Goal: Transaction & Acquisition: Purchase product/service

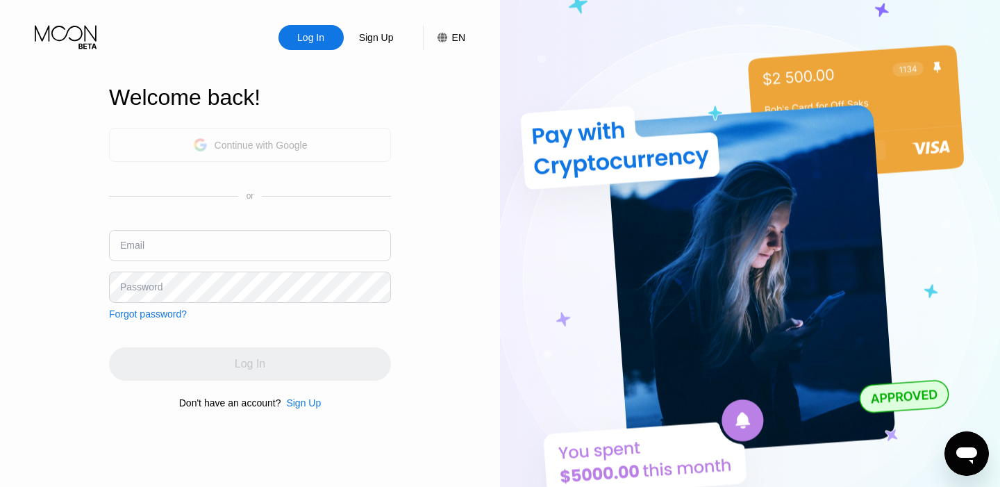
click at [260, 141] on div "Continue with Google" at bounding box center [261, 145] width 93 height 11
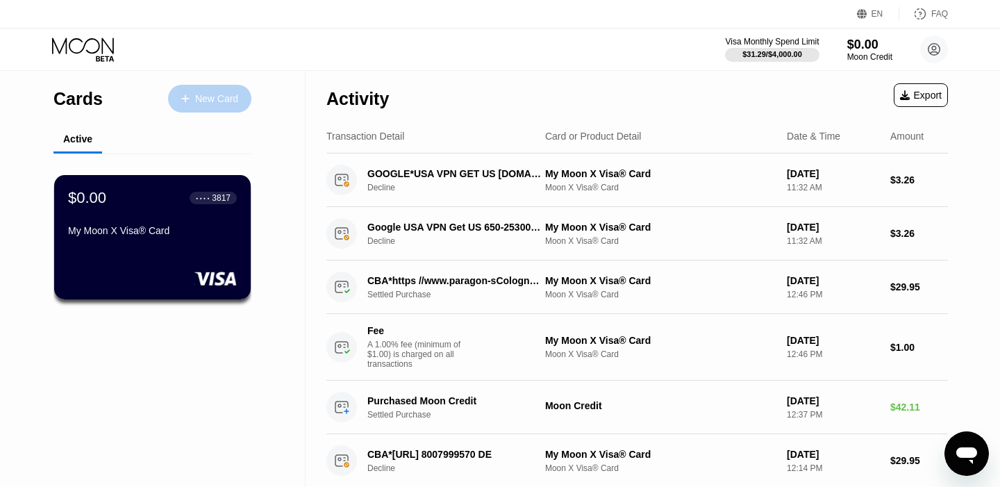
click at [208, 88] on div "New Card" at bounding box center [209, 99] width 83 height 28
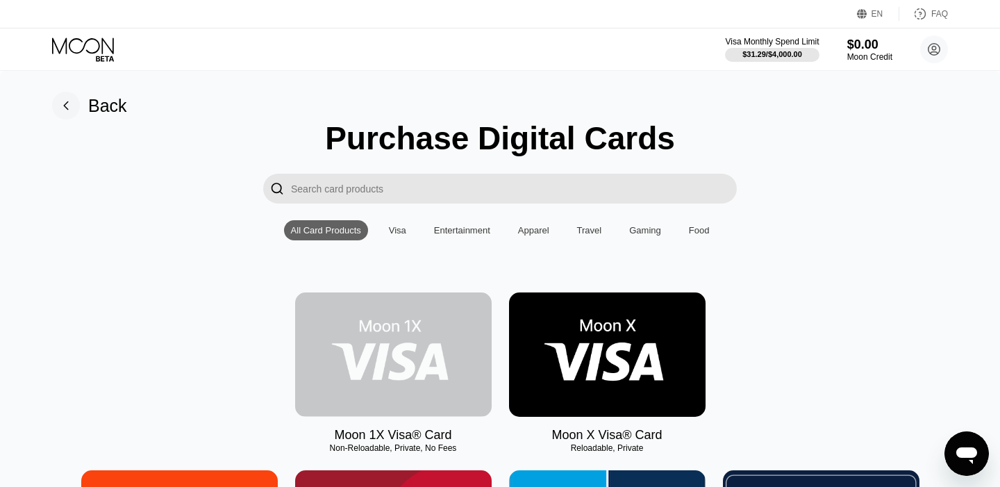
click at [403, 361] on img at bounding box center [393, 354] width 197 height 124
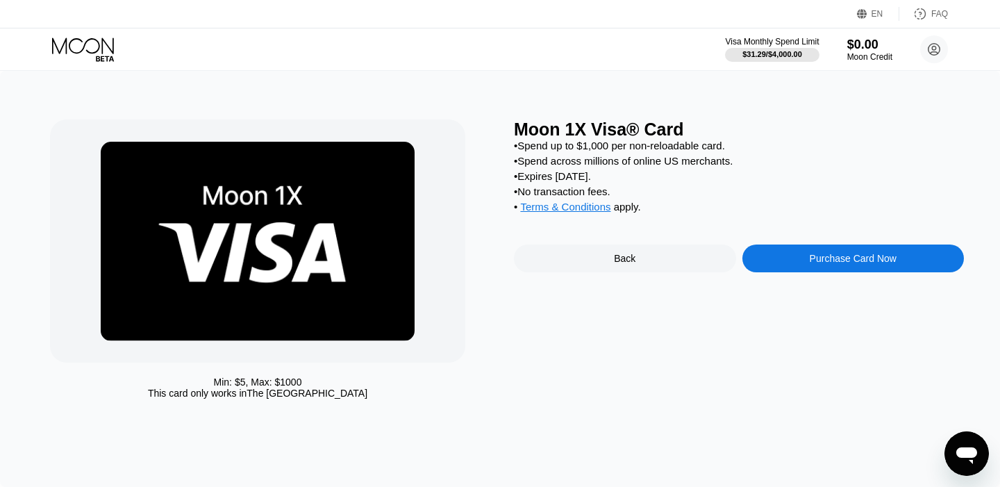
click at [825, 263] on div "Purchase Card Now" at bounding box center [853, 258] width 87 height 11
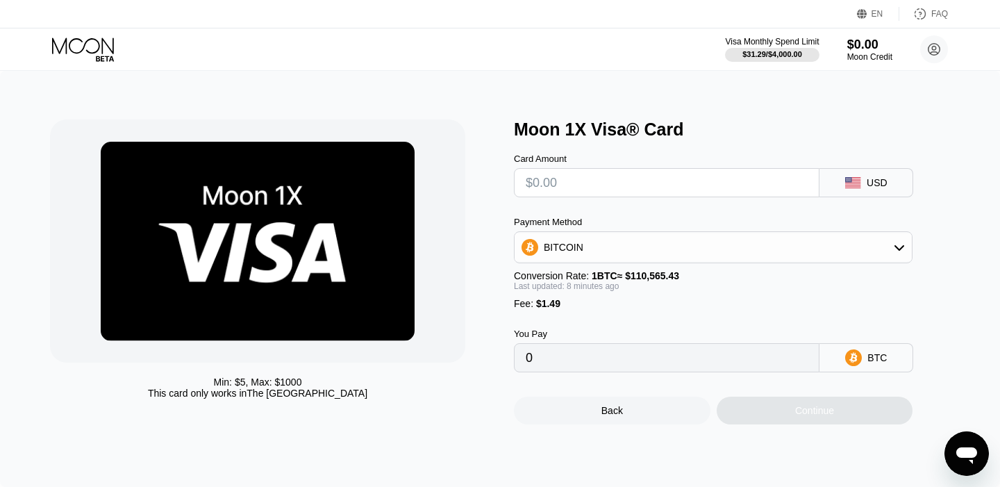
click at [884, 246] on div "BITCOIN" at bounding box center [713, 247] width 397 height 28
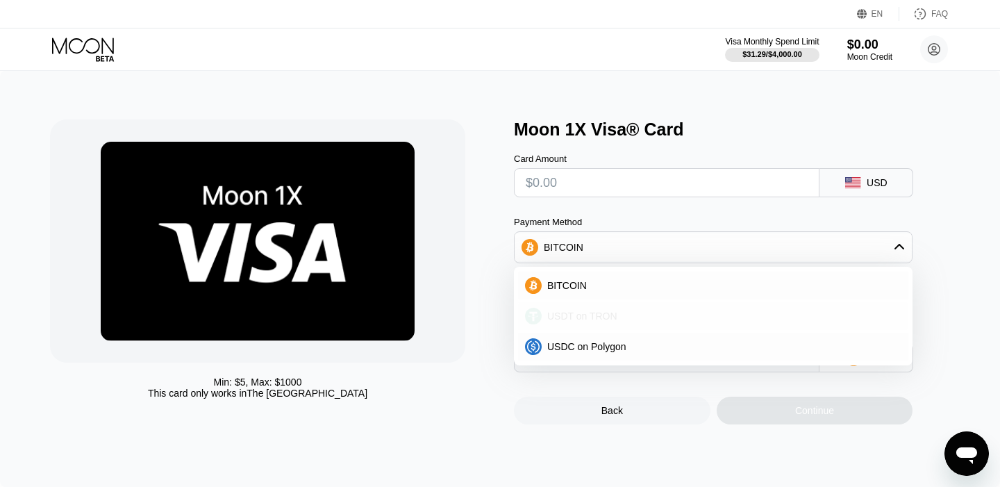
click at [613, 319] on span "USDT on TRON" at bounding box center [582, 316] width 70 height 11
type input "0.00"
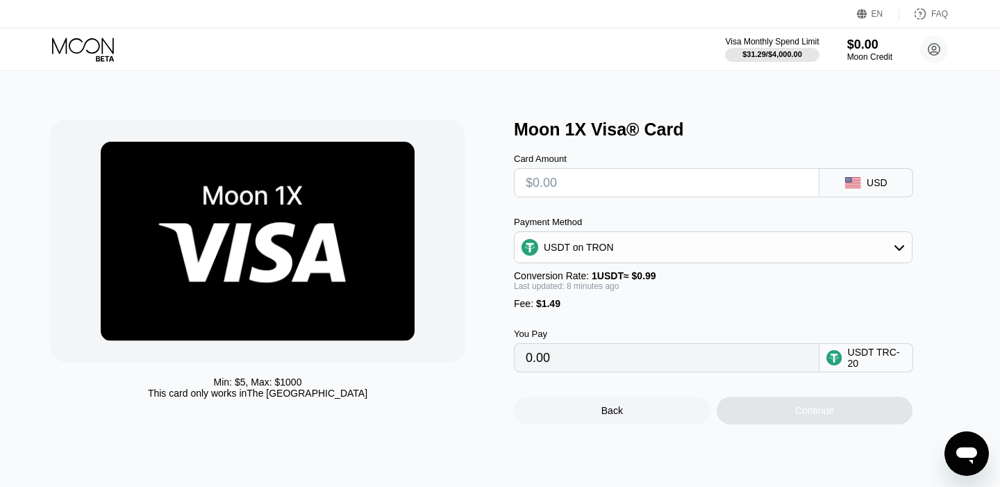
click at [552, 186] on input "text" at bounding box center [667, 183] width 282 height 28
type input "$4"
type input "5.55"
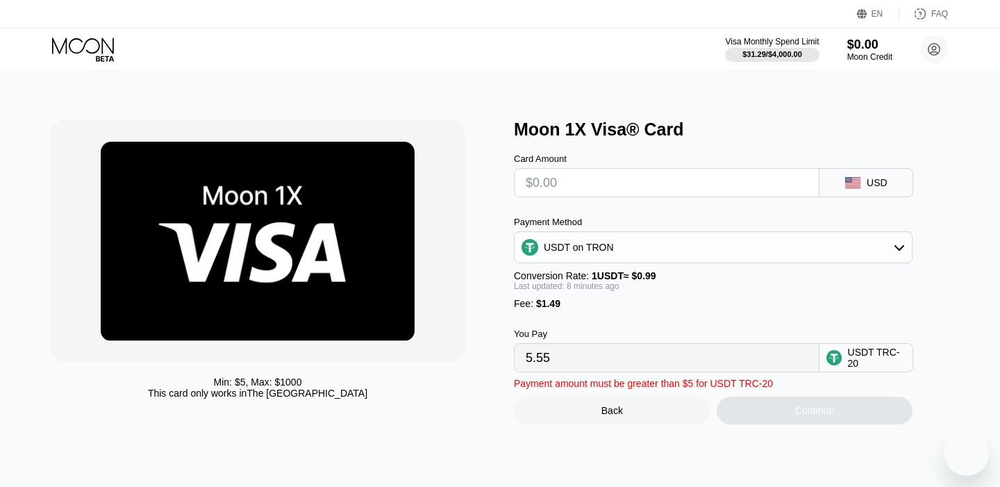
type input "0.00"
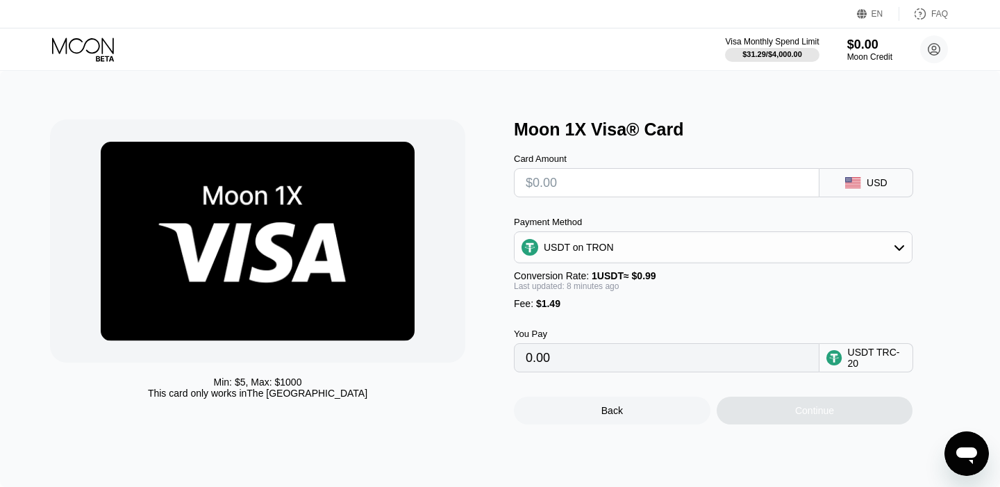
type input "$5"
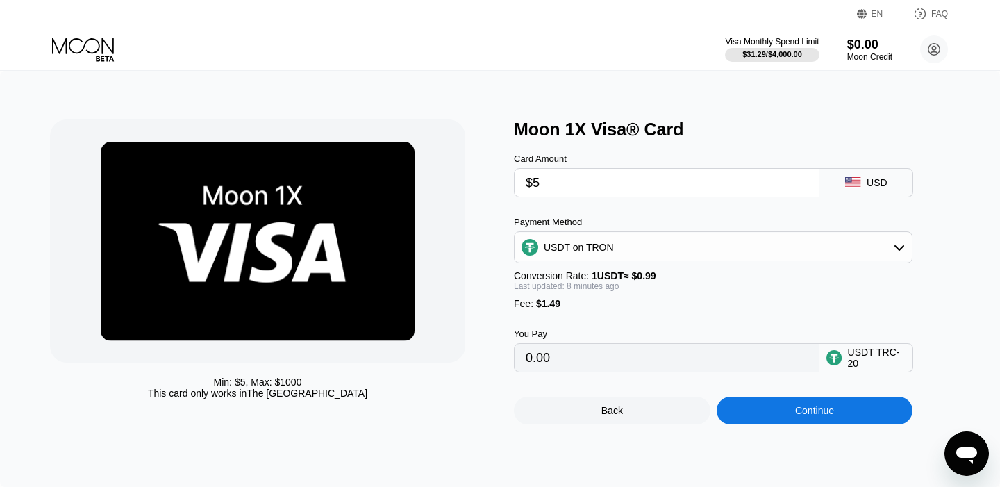
type input "6.56"
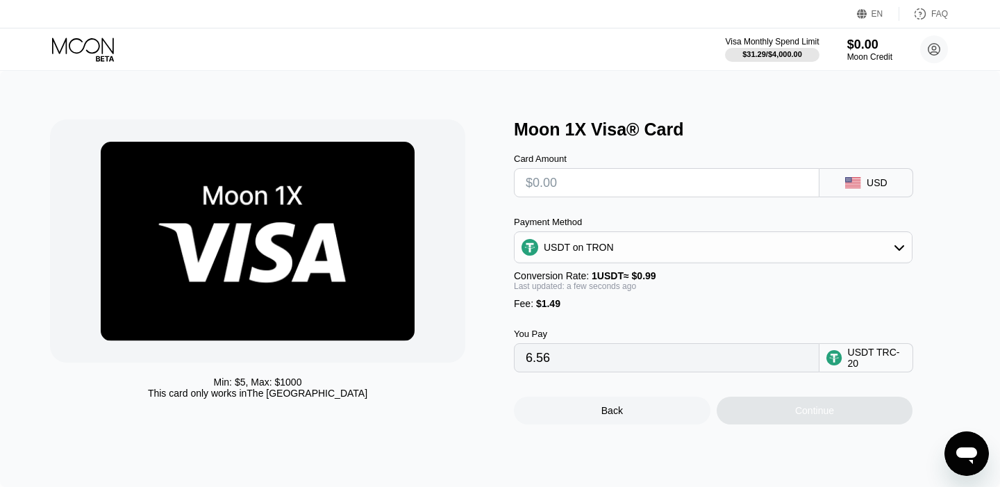
type input "0.00"
type input "$6"
type input "7.57"
